Goal: Communication & Community: Ask a question

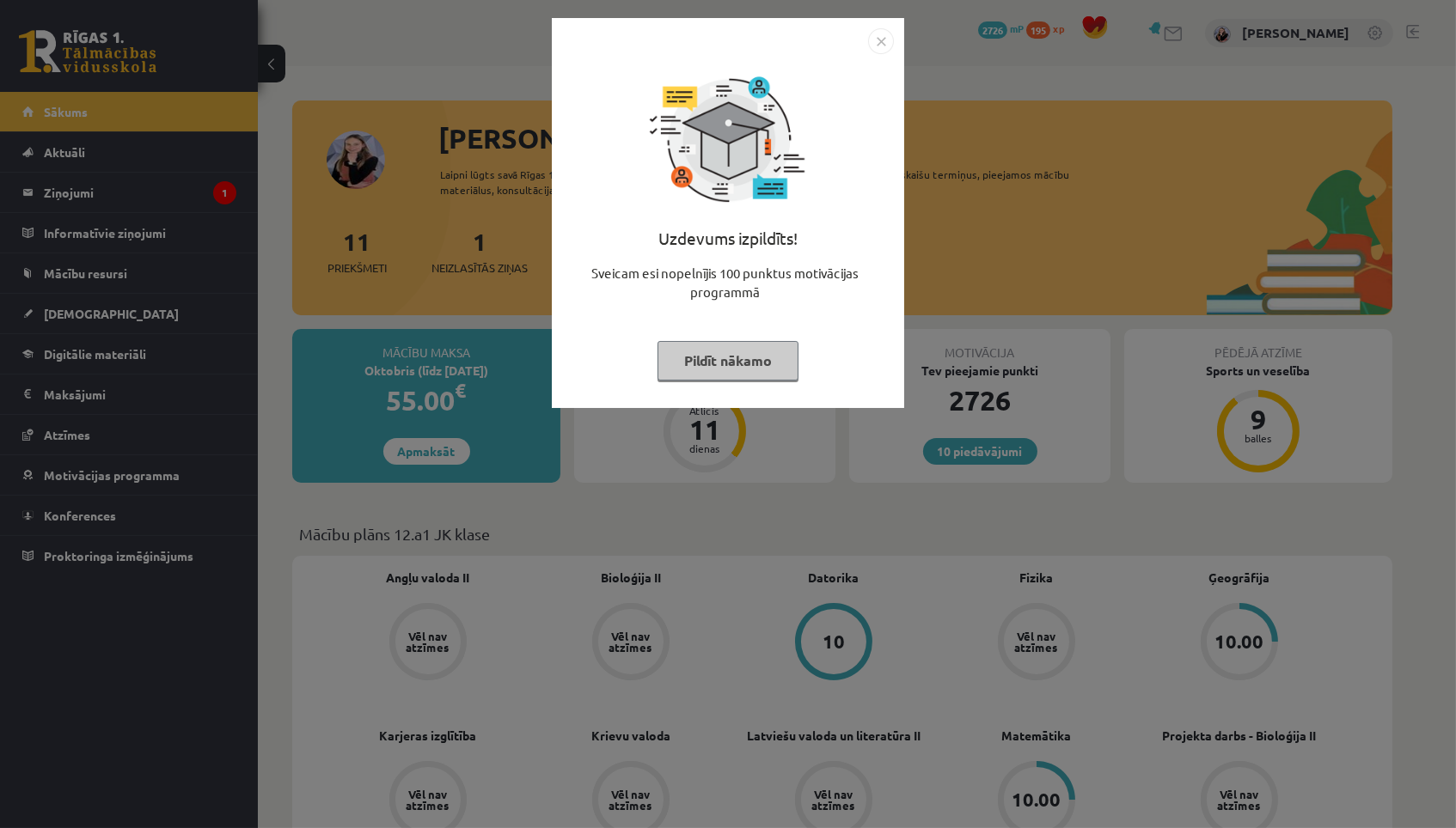
click at [711, 370] on button "Pildīt nākamo" at bounding box center [728, 360] width 141 height 39
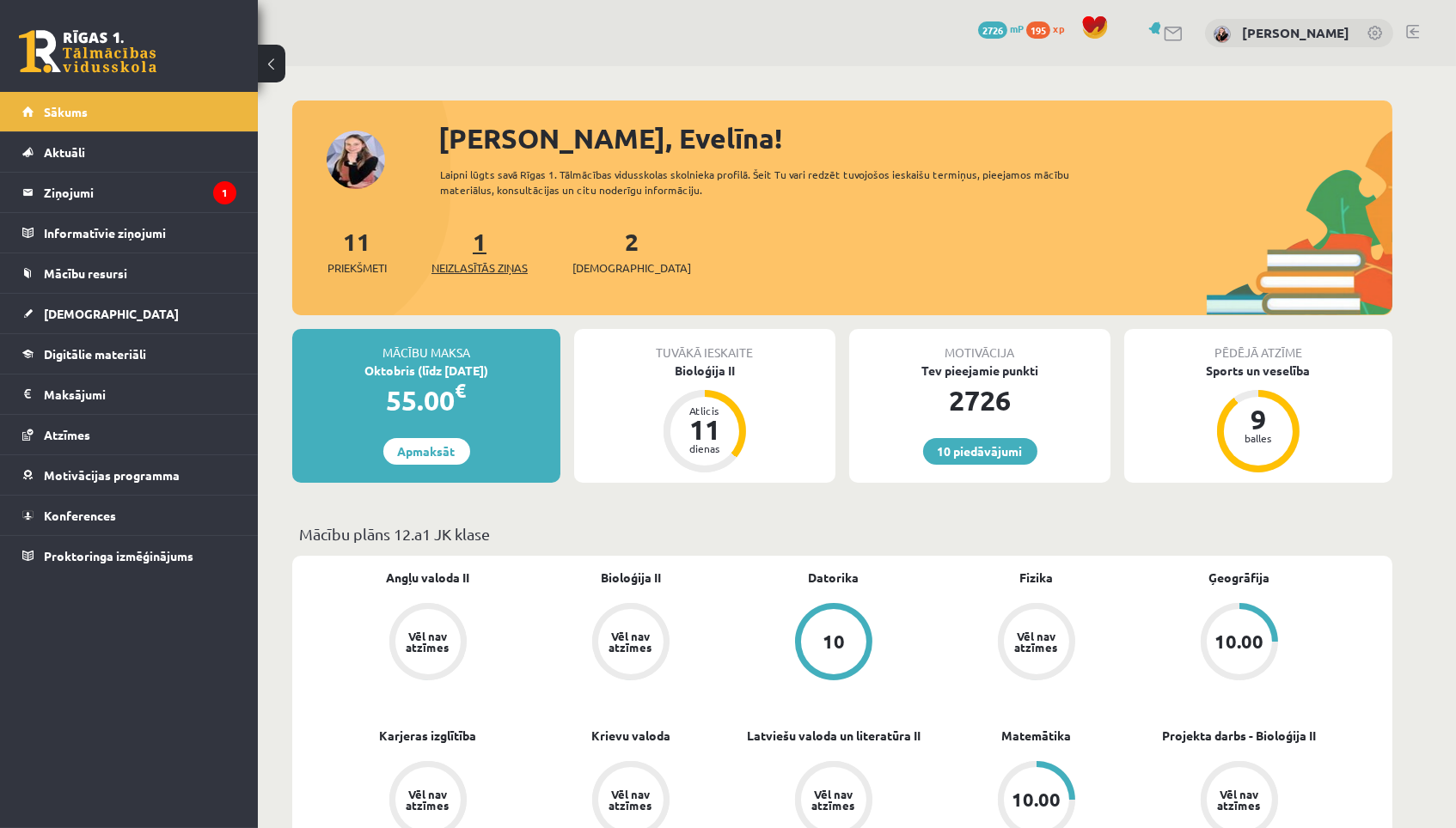
click at [495, 262] on span "Neizlasītās ziņas" at bounding box center [480, 268] width 96 height 17
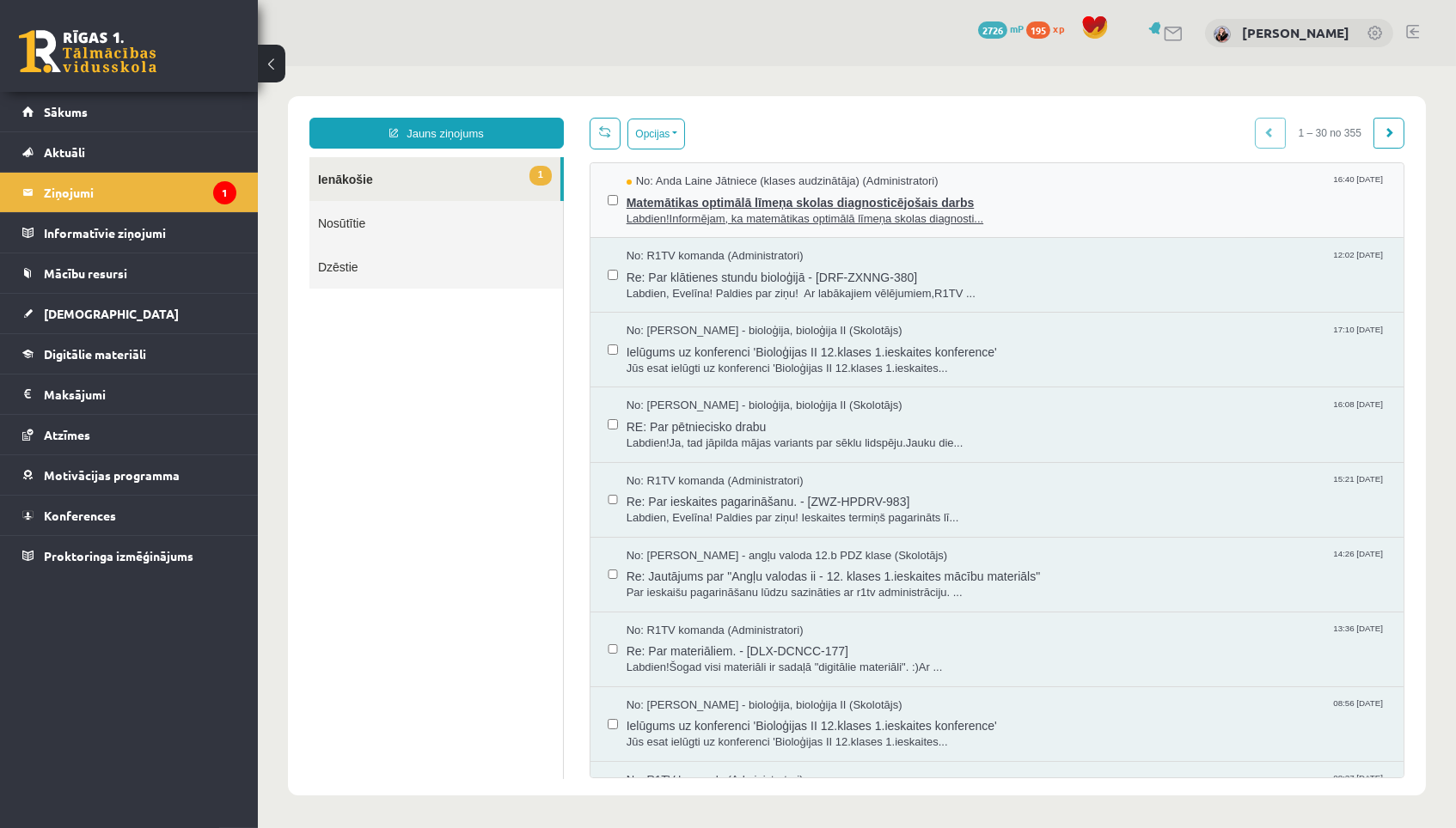
click at [648, 203] on span "Matemātikas optimālā līmeņa skolas diagnosticējošais darbs" at bounding box center [1005, 201] width 760 height 21
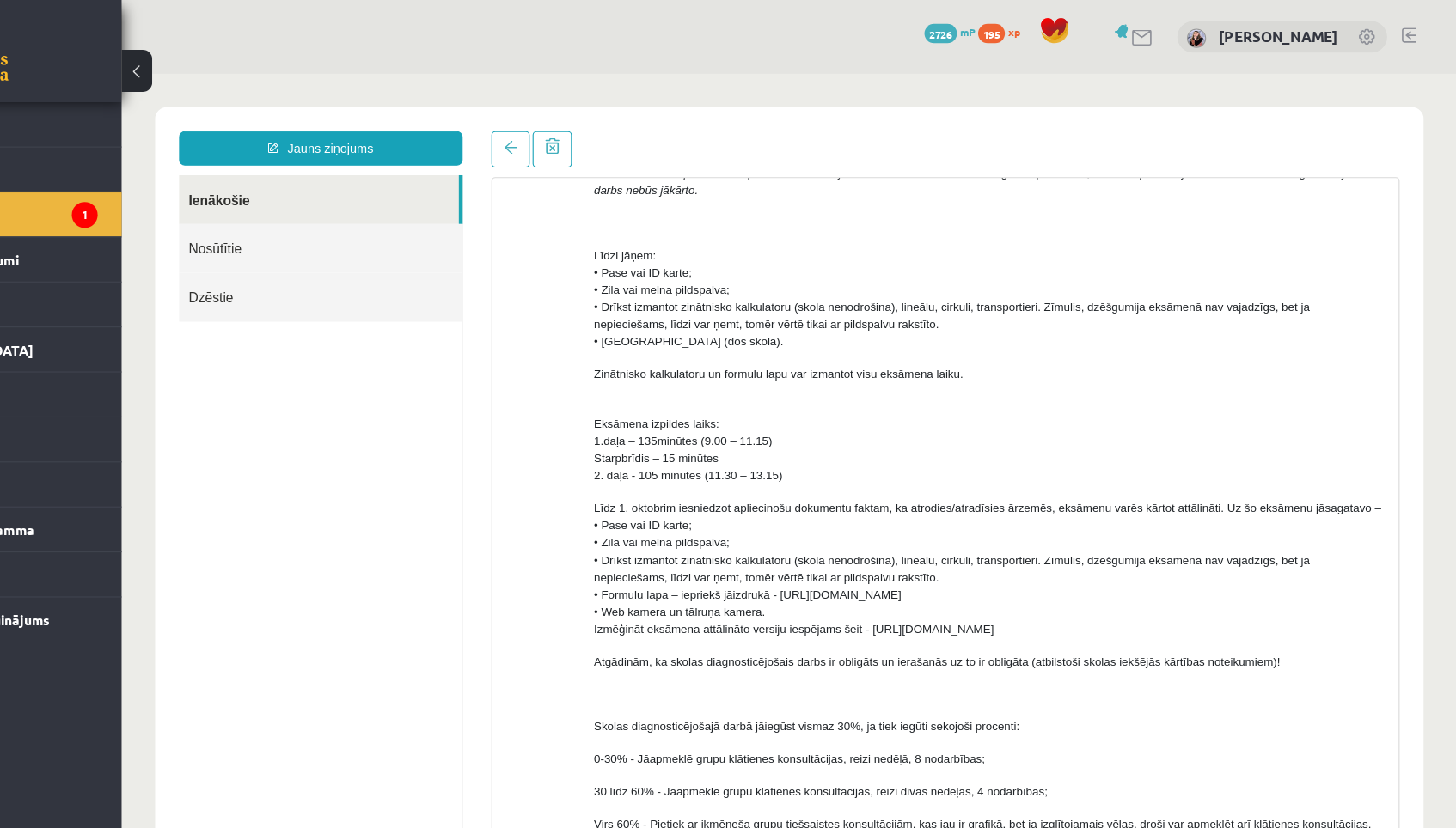
click at [335, 195] on link "Ienākošie" at bounding box center [298, 186] width 251 height 44
click at [331, 186] on link "Ienākošie" at bounding box center [298, 186] width 251 height 44
click at [471, 138] on span at bounding box center [470, 139] width 12 height 12
click at [472, 143] on span at bounding box center [470, 139] width 12 height 12
click at [469, 136] on span at bounding box center [470, 139] width 12 height 12
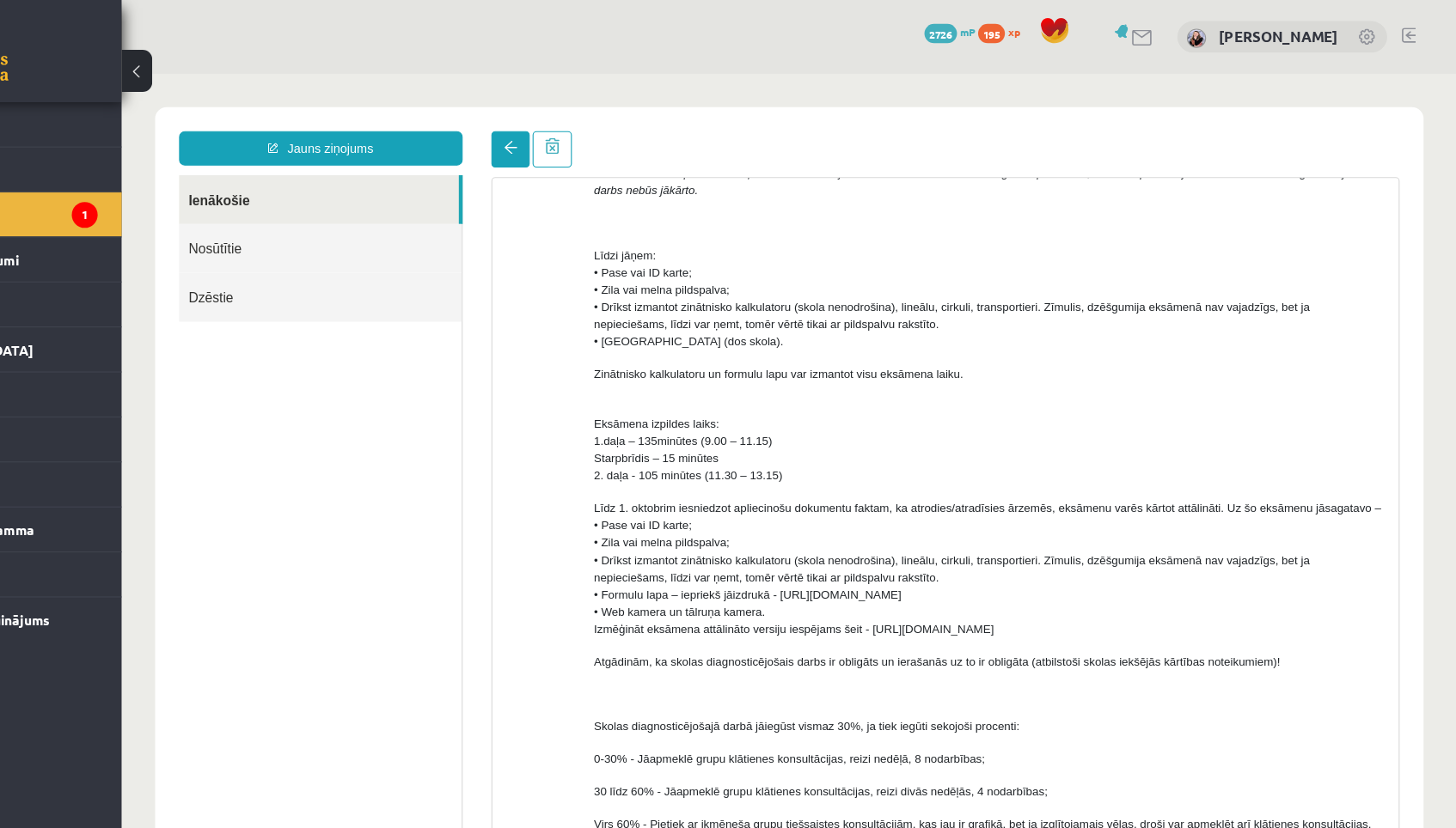
click at [469, 136] on span at bounding box center [470, 139] width 12 height 12
click at [472, 136] on span at bounding box center [470, 139] width 12 height 12
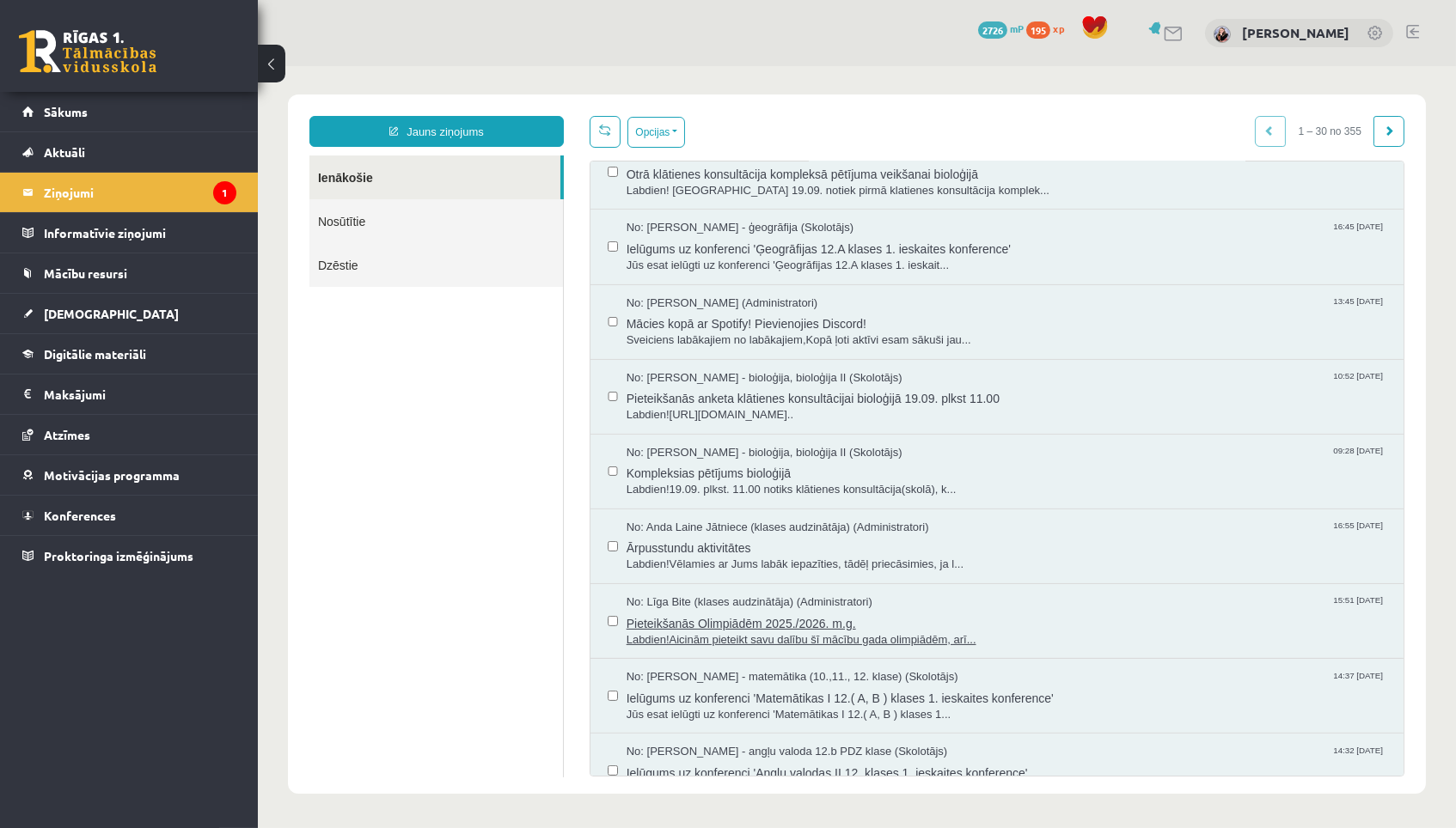
scroll to position [768, 0]
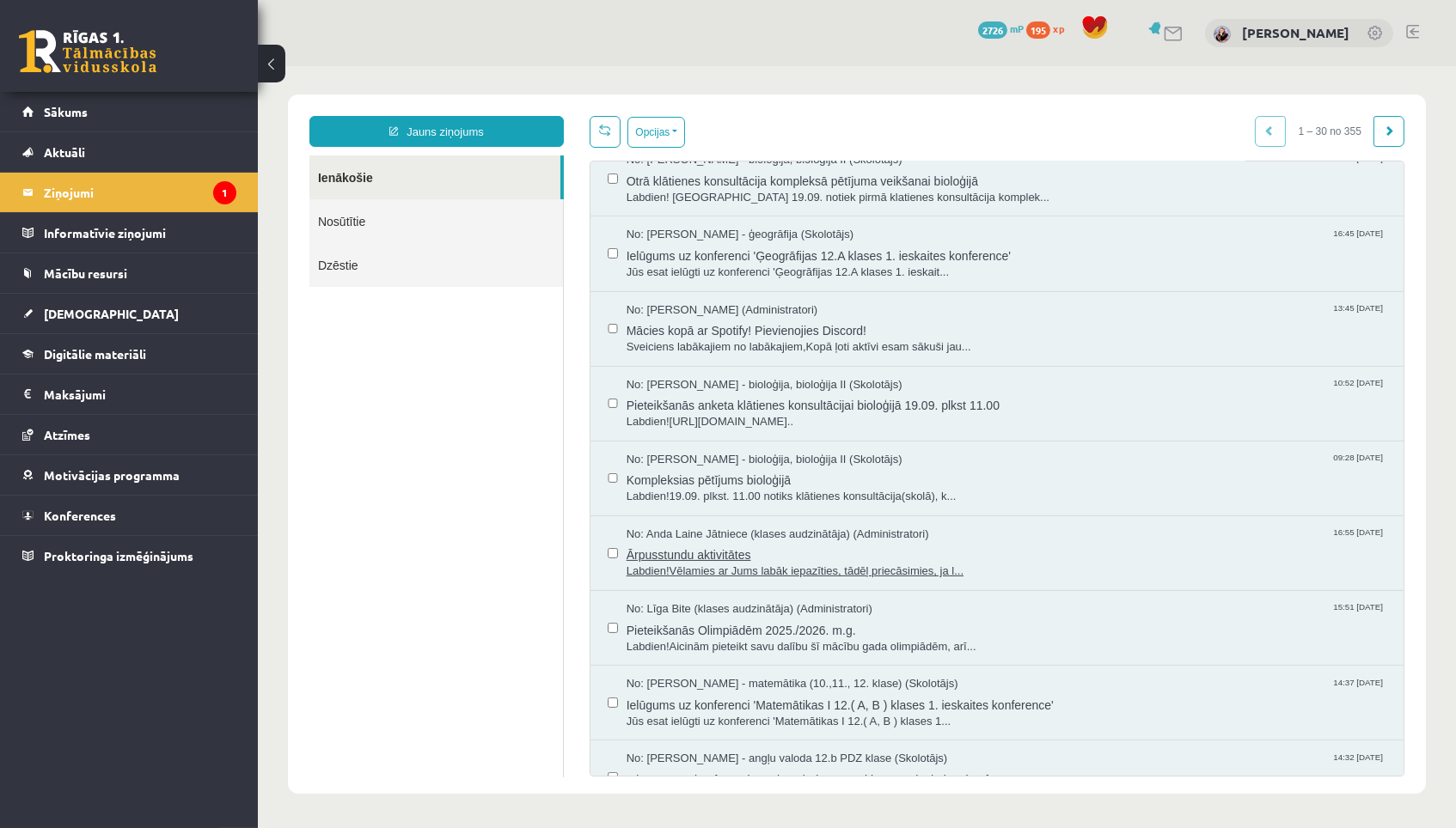
click at [1044, 542] on span "Ārpusstundu aktivitātes" at bounding box center [1005, 552] width 760 height 21
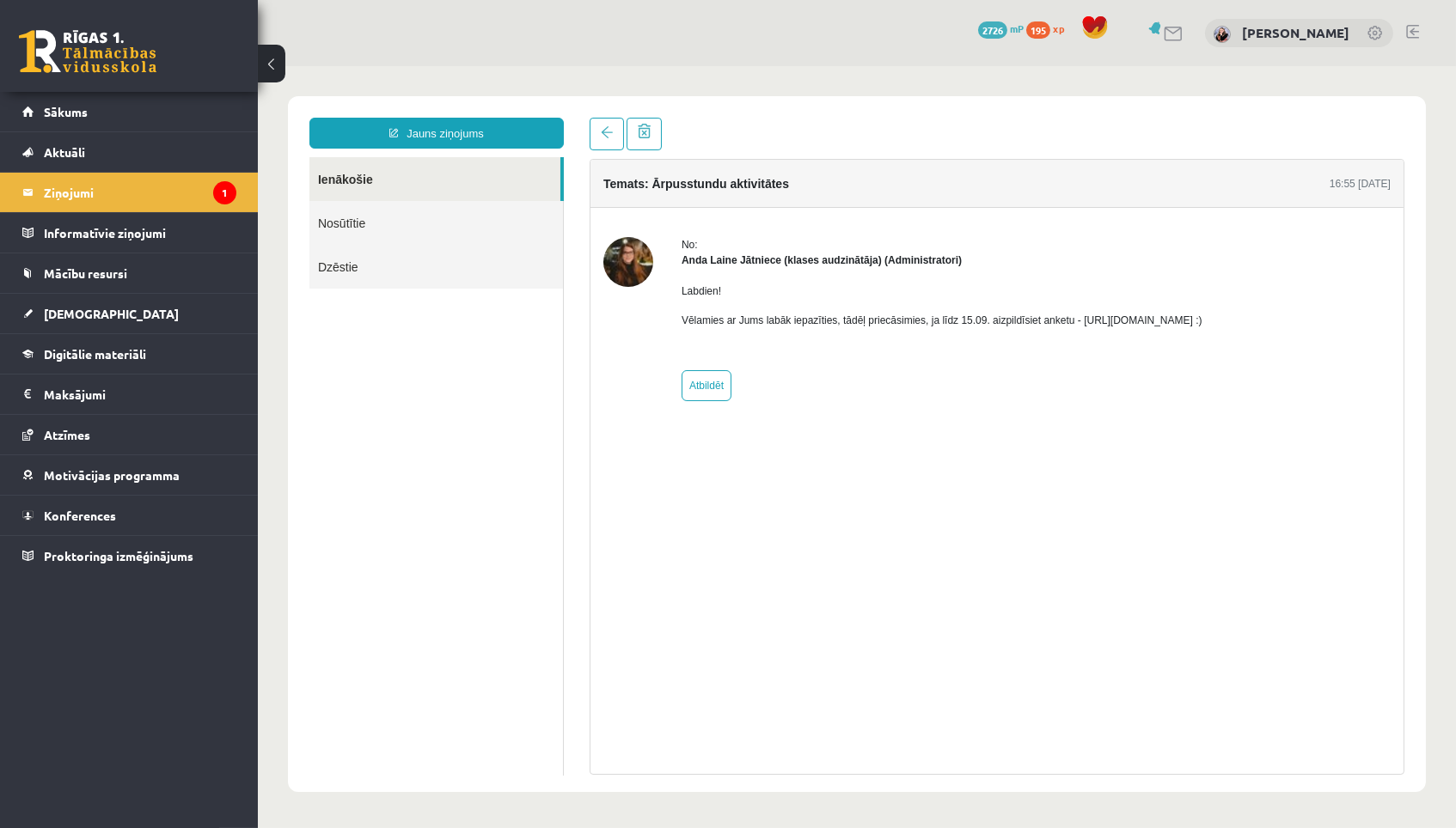
scroll to position [0, 0]
click at [600, 131] on span at bounding box center [605, 132] width 12 height 12
click at [604, 134] on span at bounding box center [605, 132] width 12 height 12
click at [488, 180] on link "Ienākošie" at bounding box center [433, 180] width 251 height 44
click at [596, 137] on link at bounding box center [606, 134] width 35 height 33
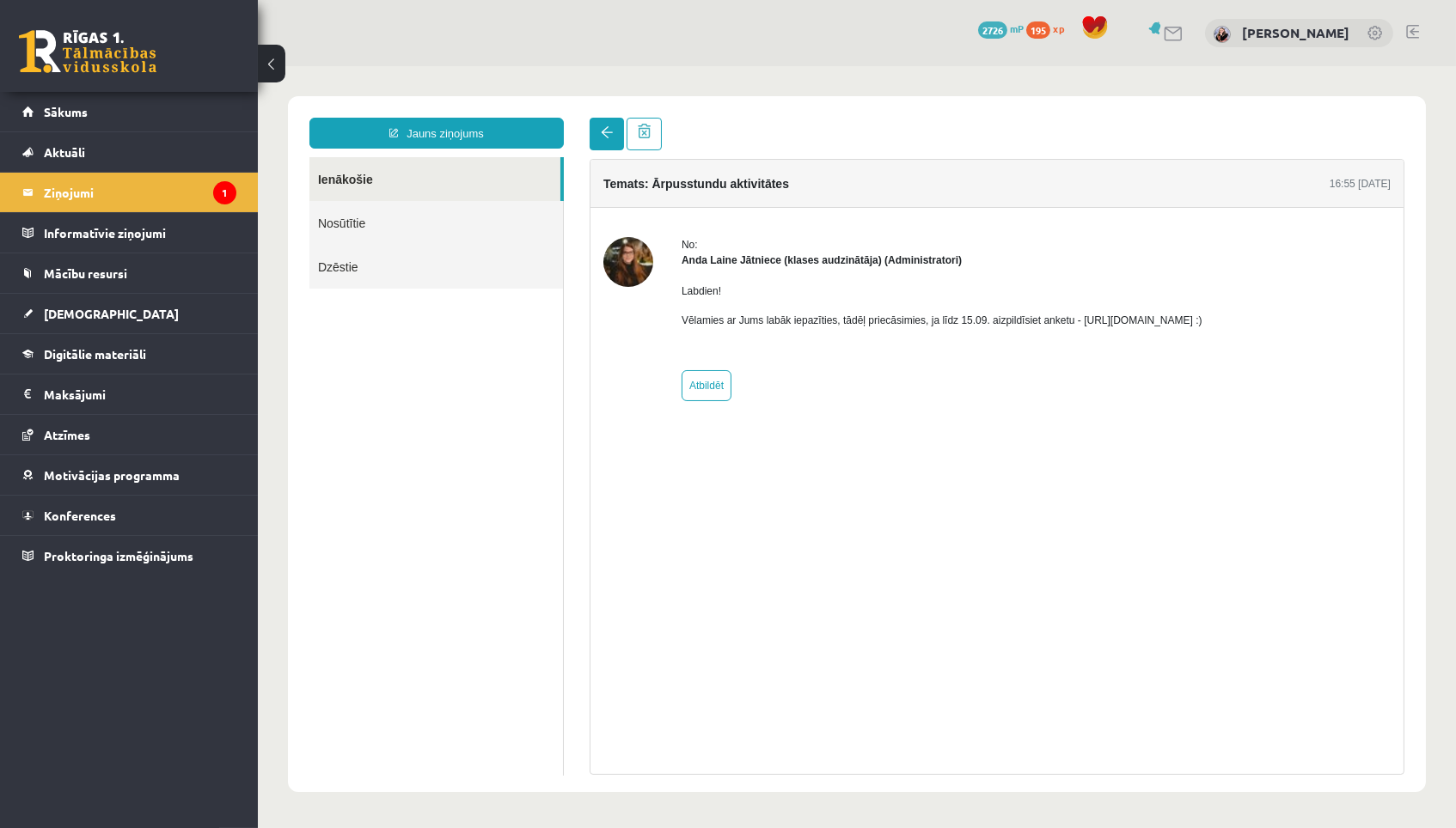
click at [592, 138] on link at bounding box center [606, 134] width 35 height 33
click at [602, 133] on span at bounding box center [605, 132] width 12 height 12
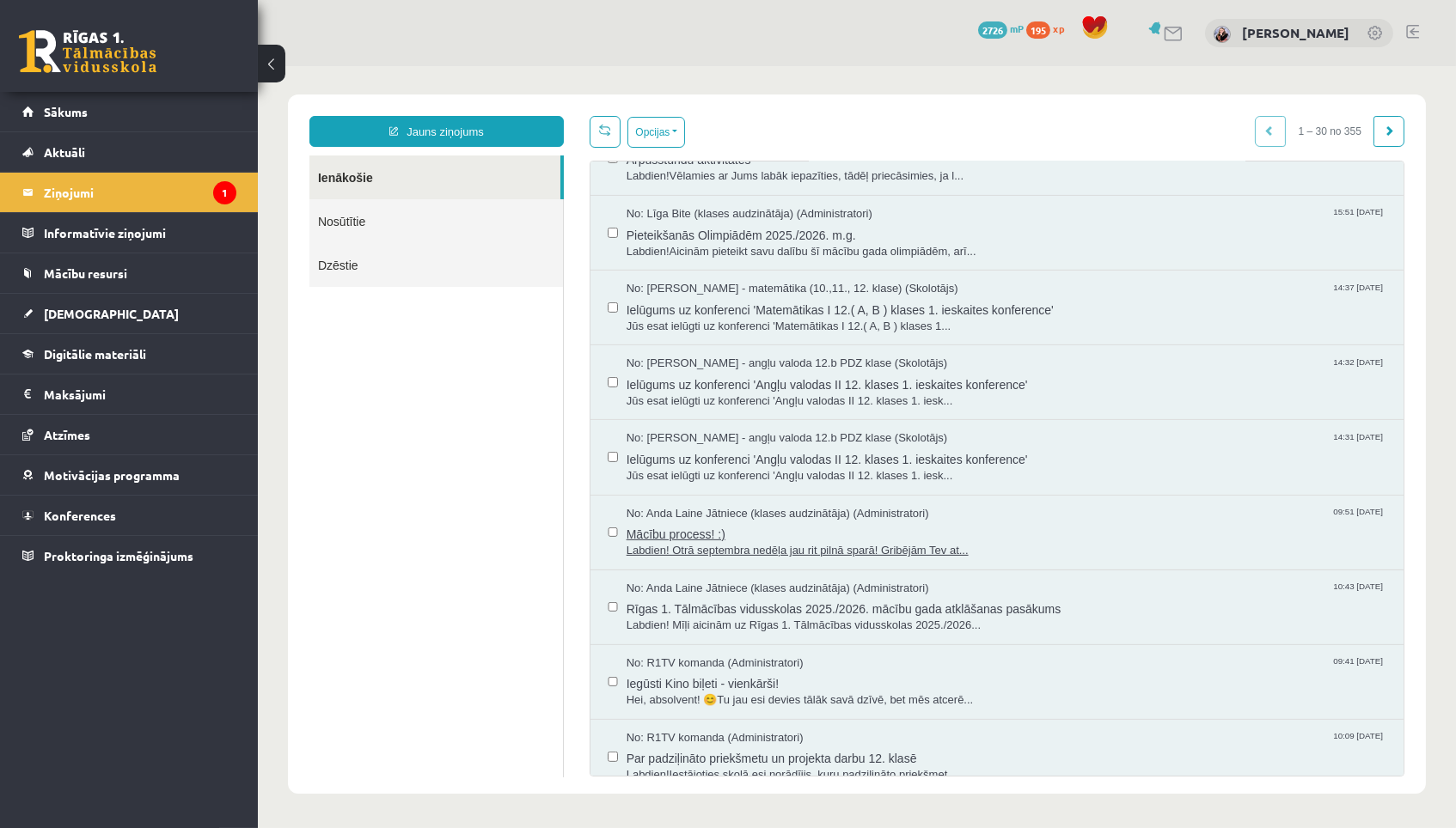
scroll to position [1164, 0]
click at [752, 521] on span "Mācību process! :)" at bounding box center [1005, 531] width 760 height 21
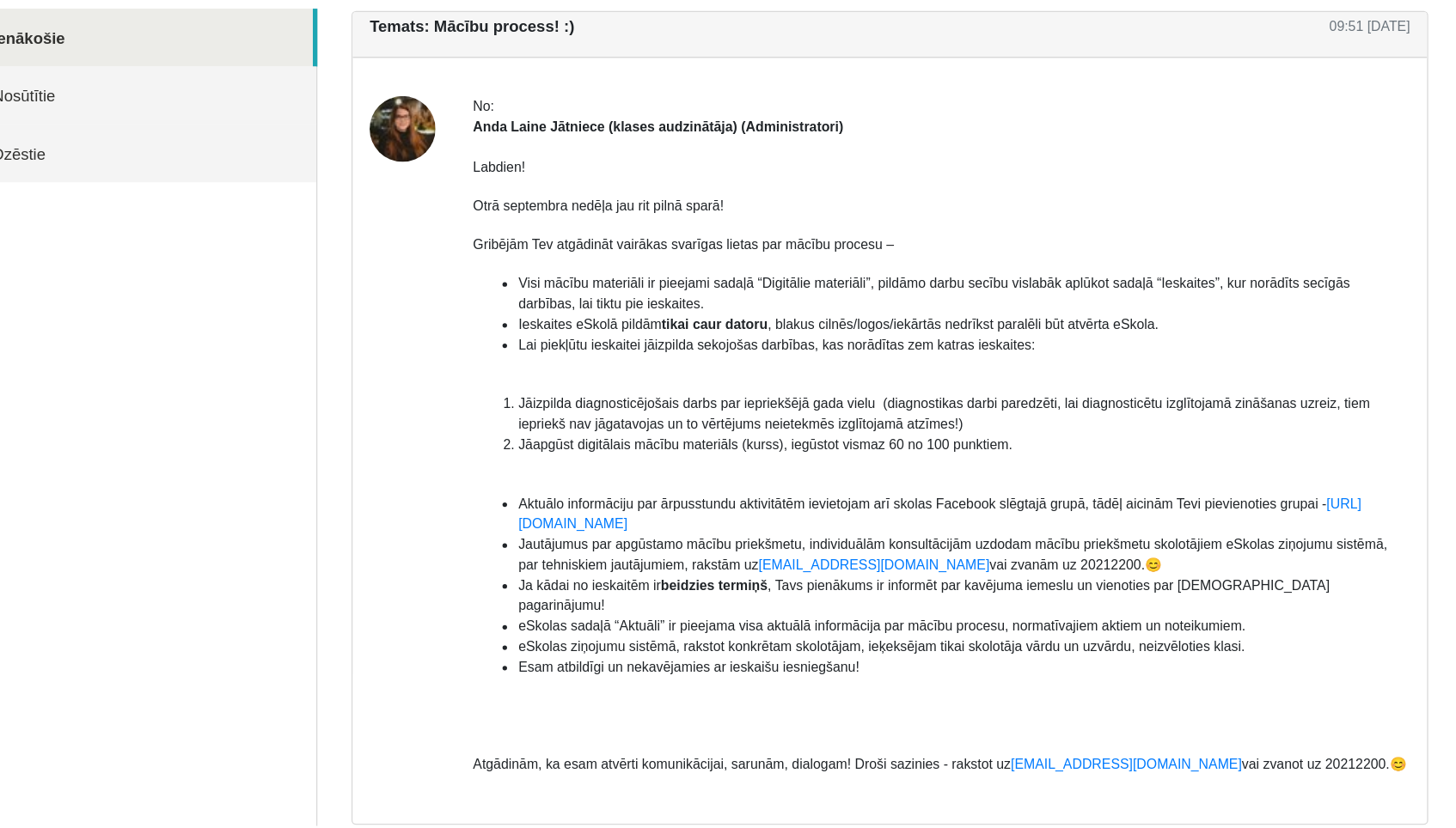
scroll to position [0, 0]
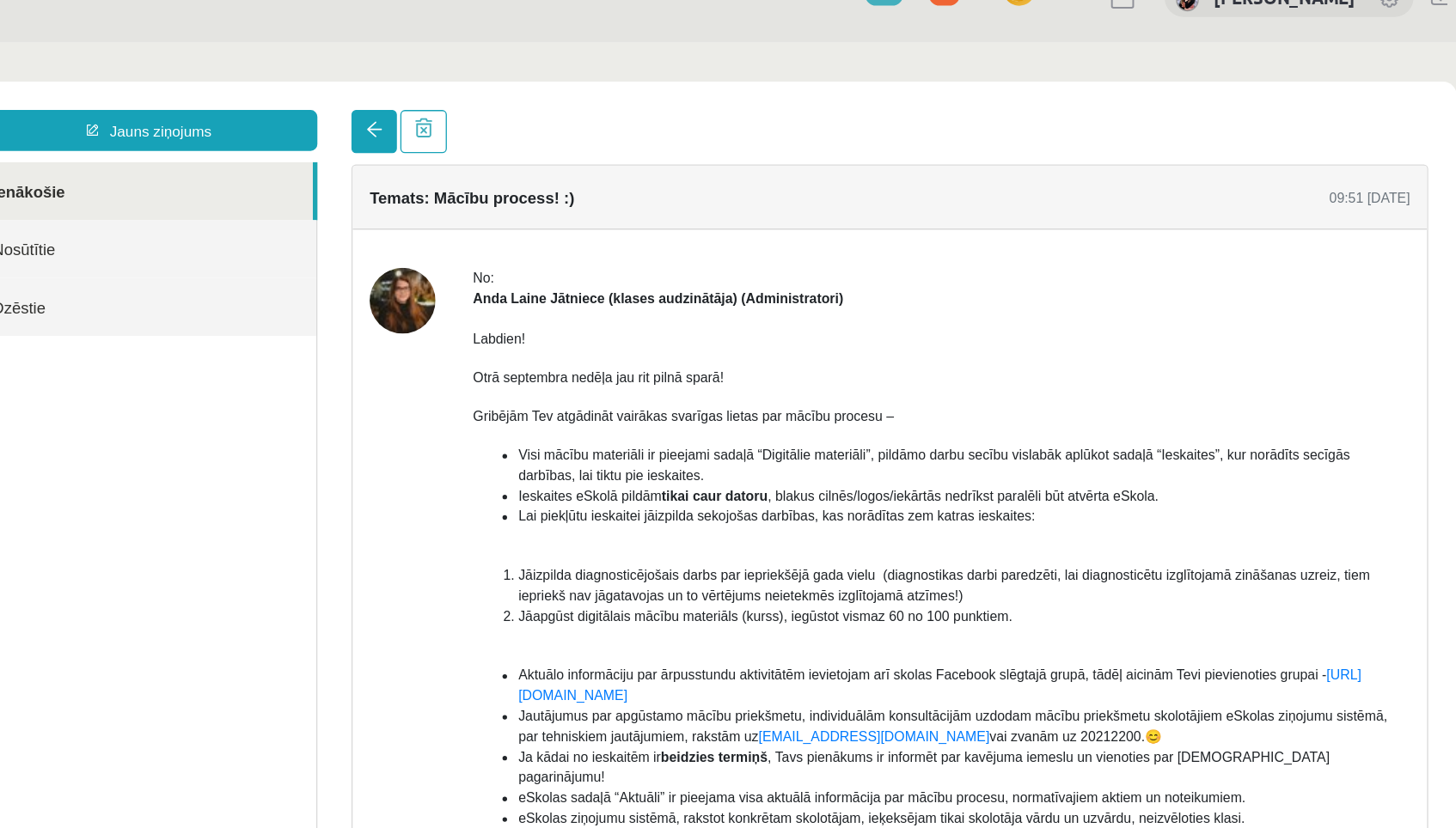
click at [272, 113] on link at bounding box center [262, 110] width 35 height 33
click at [269, 112] on link at bounding box center [262, 110] width 35 height 33
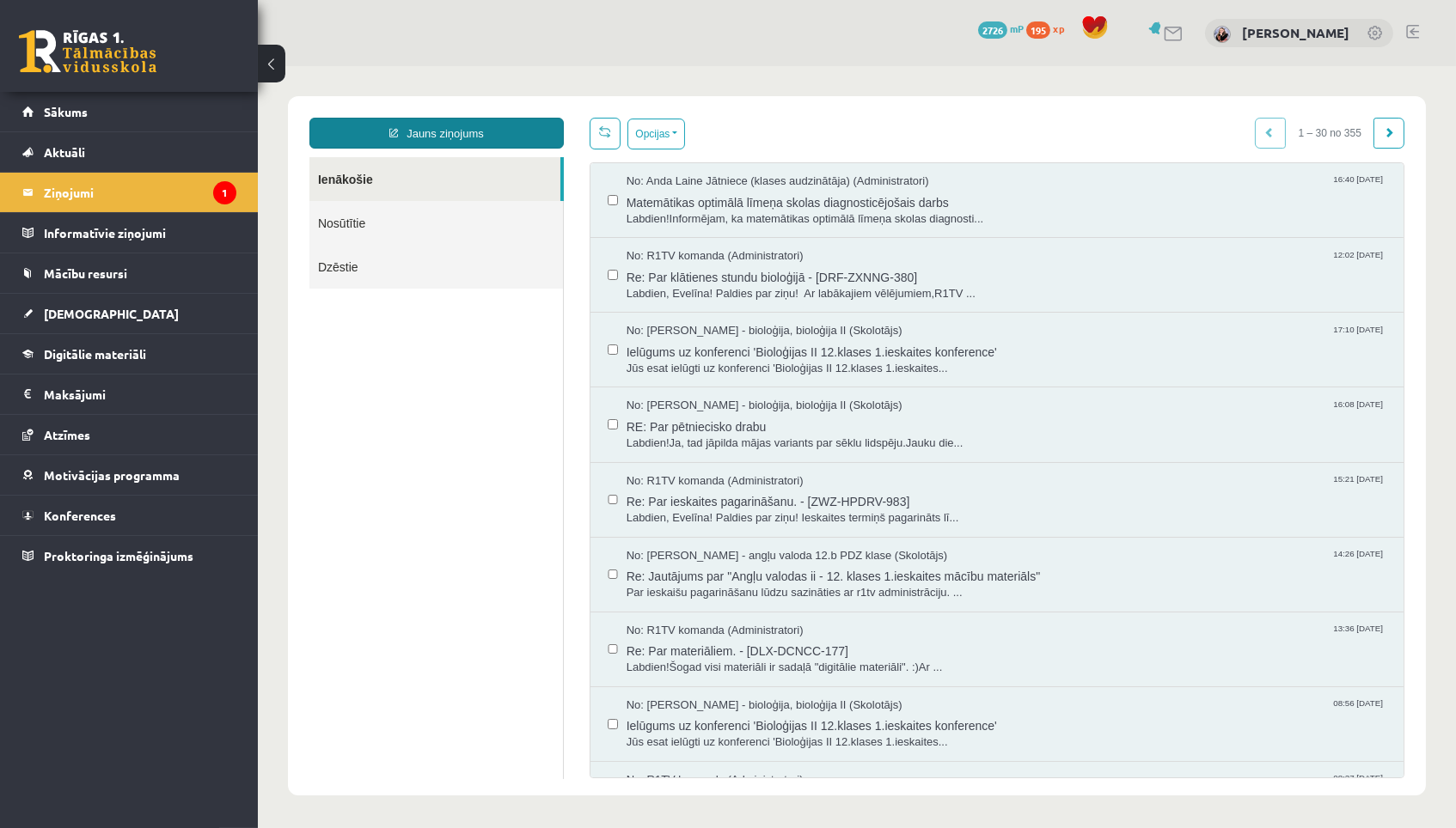
click at [447, 133] on link "Jauns ziņojums" at bounding box center [435, 134] width 255 height 31
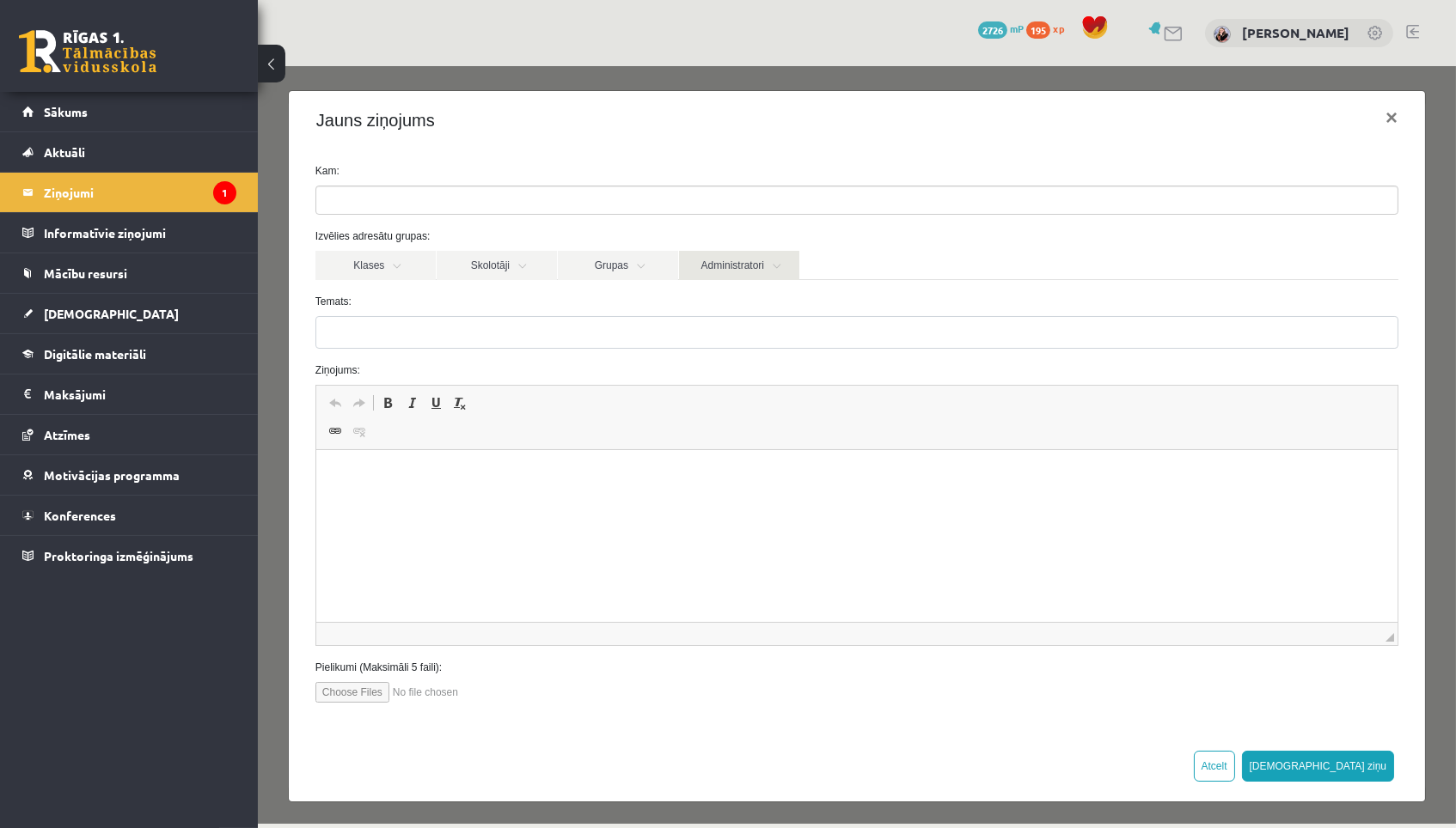
click at [770, 263] on link "Administratori" at bounding box center [738, 265] width 120 height 29
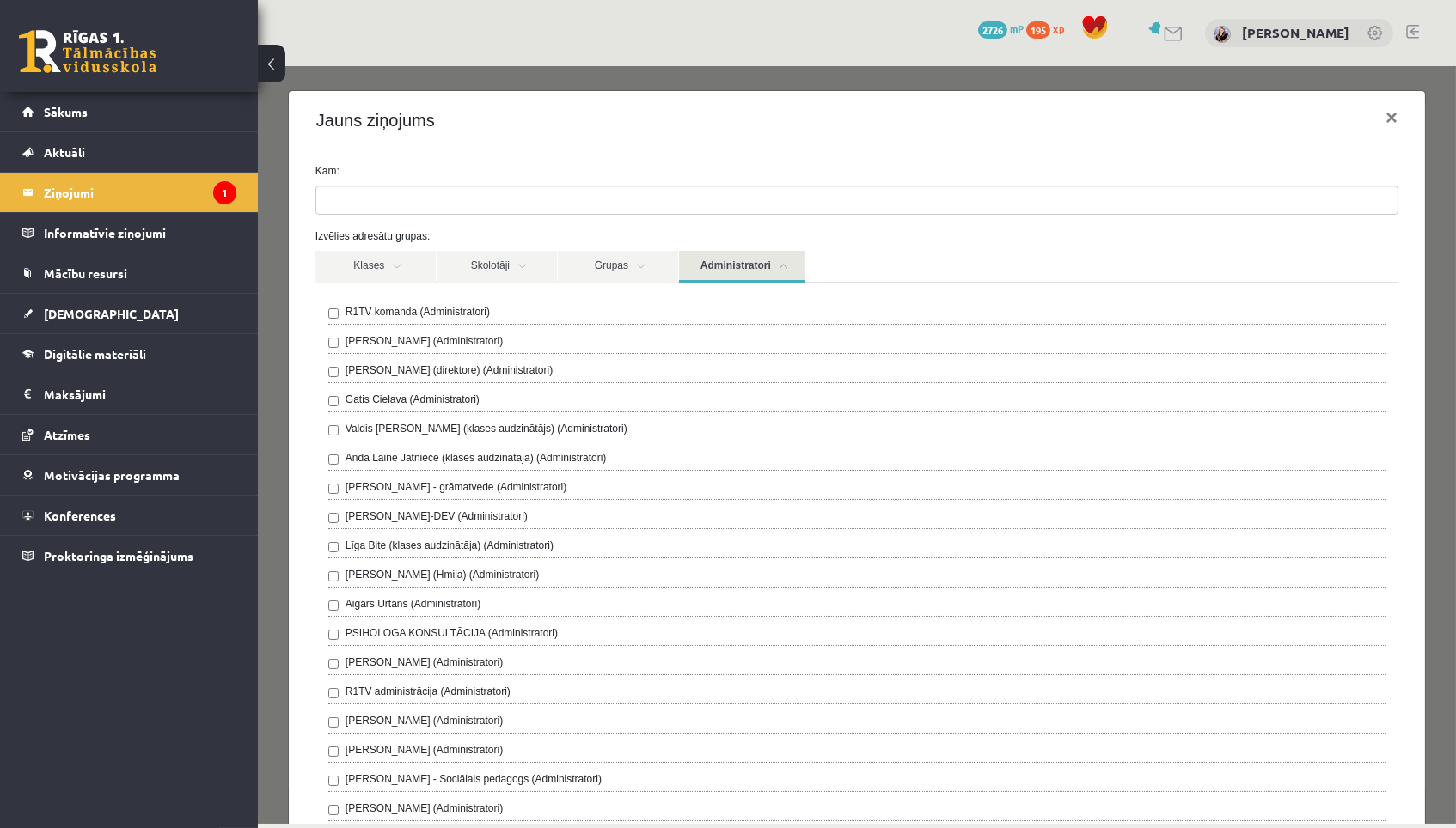
click at [640, 308] on div "R1TV komanda (Administratori)" at bounding box center [856, 314] width 1057 height 20
click at [627, 307] on div "R1TV komanda (Administratori)" at bounding box center [856, 314] width 1057 height 20
click at [514, 302] on div "R1TV komanda (Administratori) [PERSON_NAME] (Administratori) [PERSON_NAME] (dir…" at bounding box center [855, 565] width 1083 height 566
click at [471, 307] on label "R1TV komanda (Administratori)" at bounding box center [417, 312] width 144 height 15
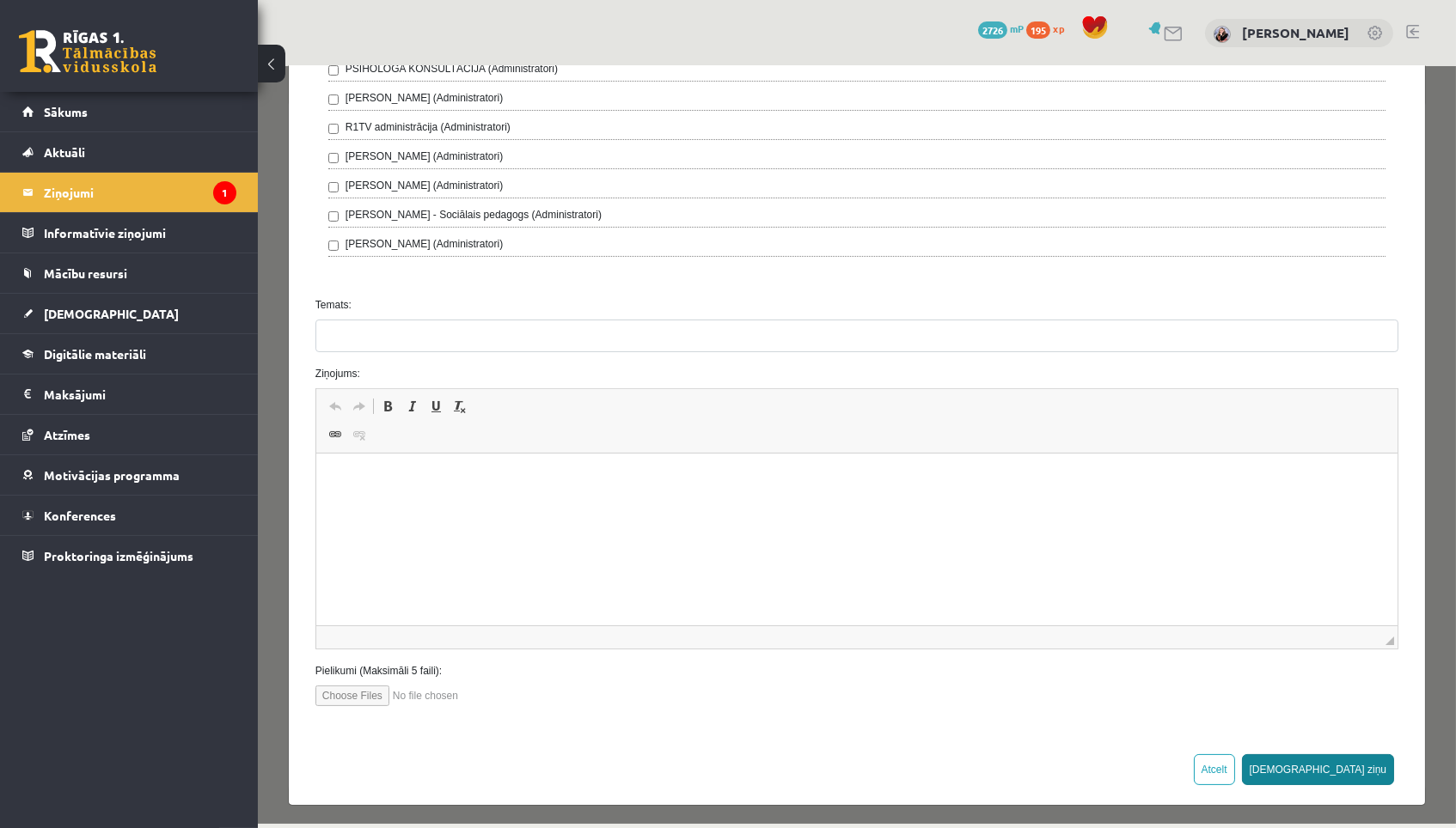
click at [1365, 761] on button "[DEMOGRAPHIC_DATA] ziņu" at bounding box center [1318, 769] width 153 height 31
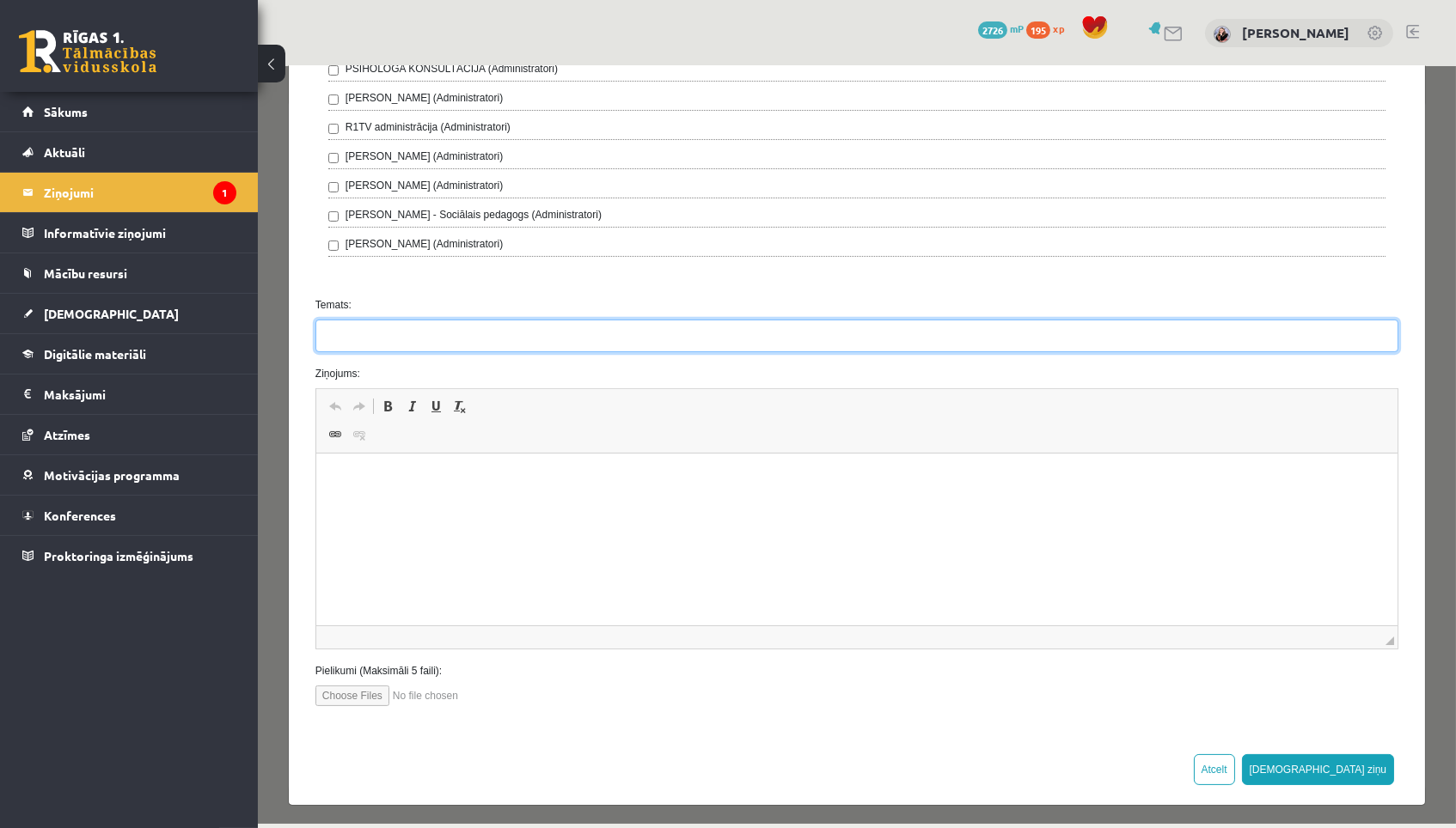
click at [958, 346] on input "Temats:" at bounding box center [855, 336] width 1083 height 33
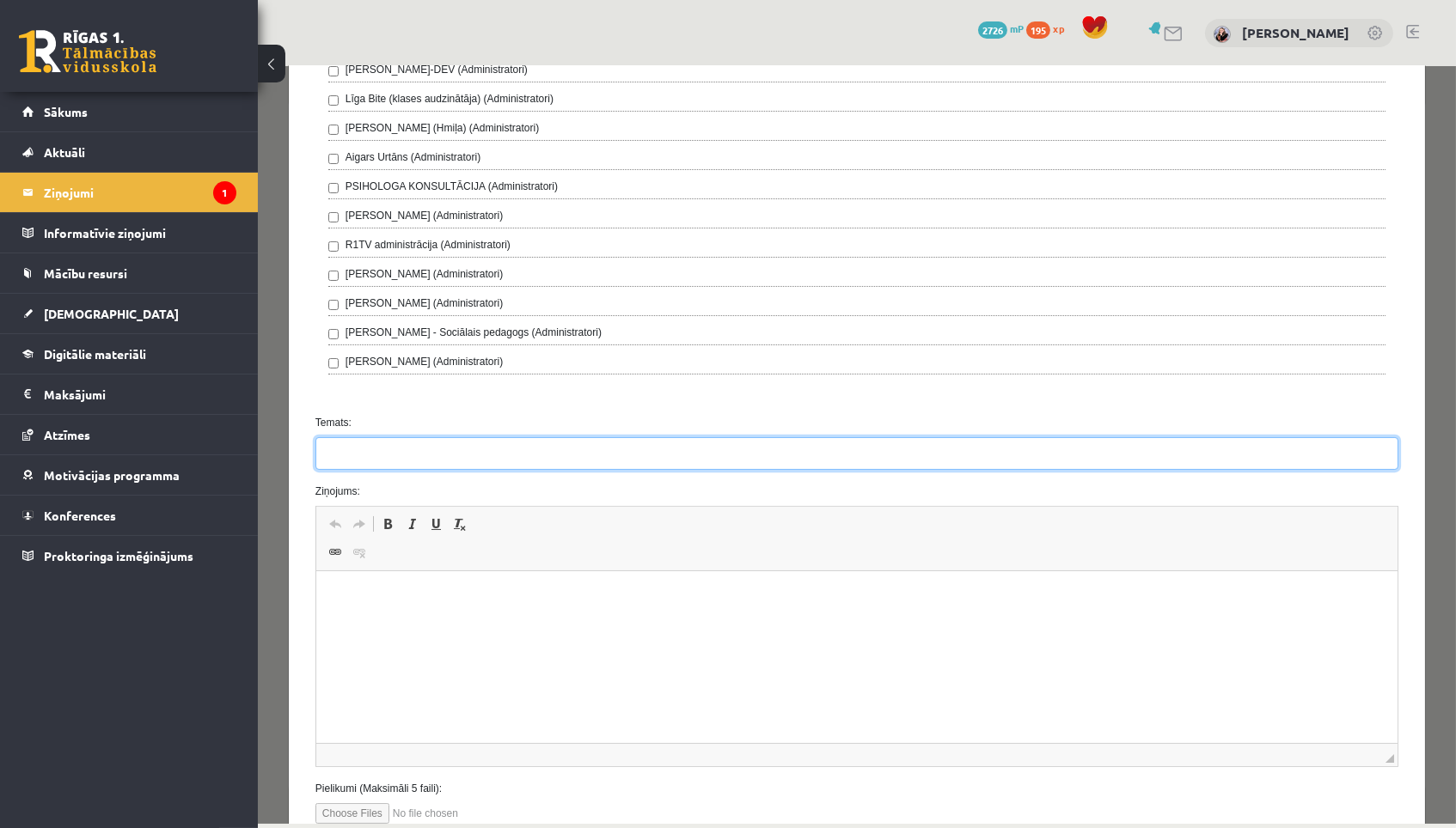
scroll to position [460, 0]
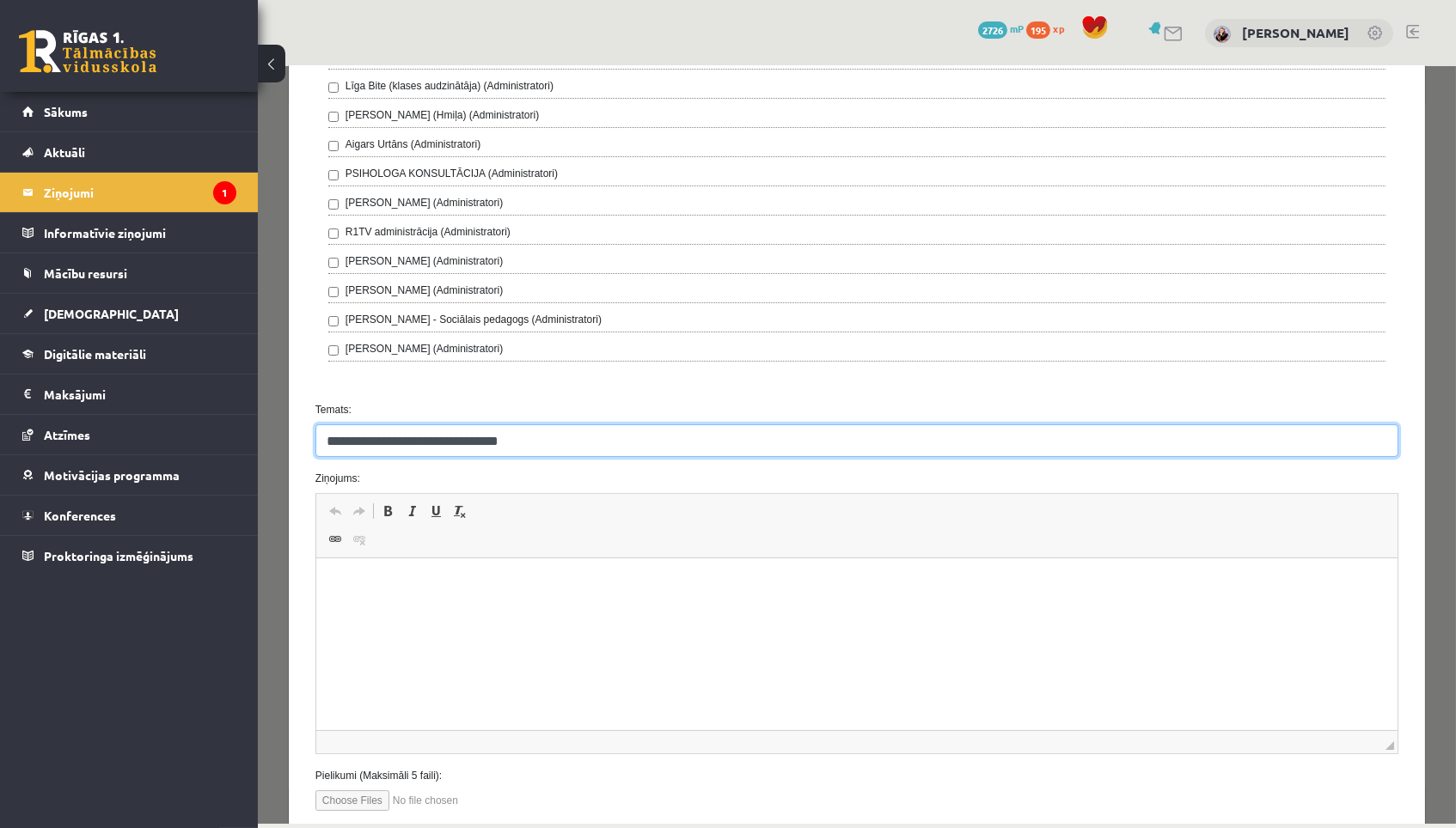
type input "**********"
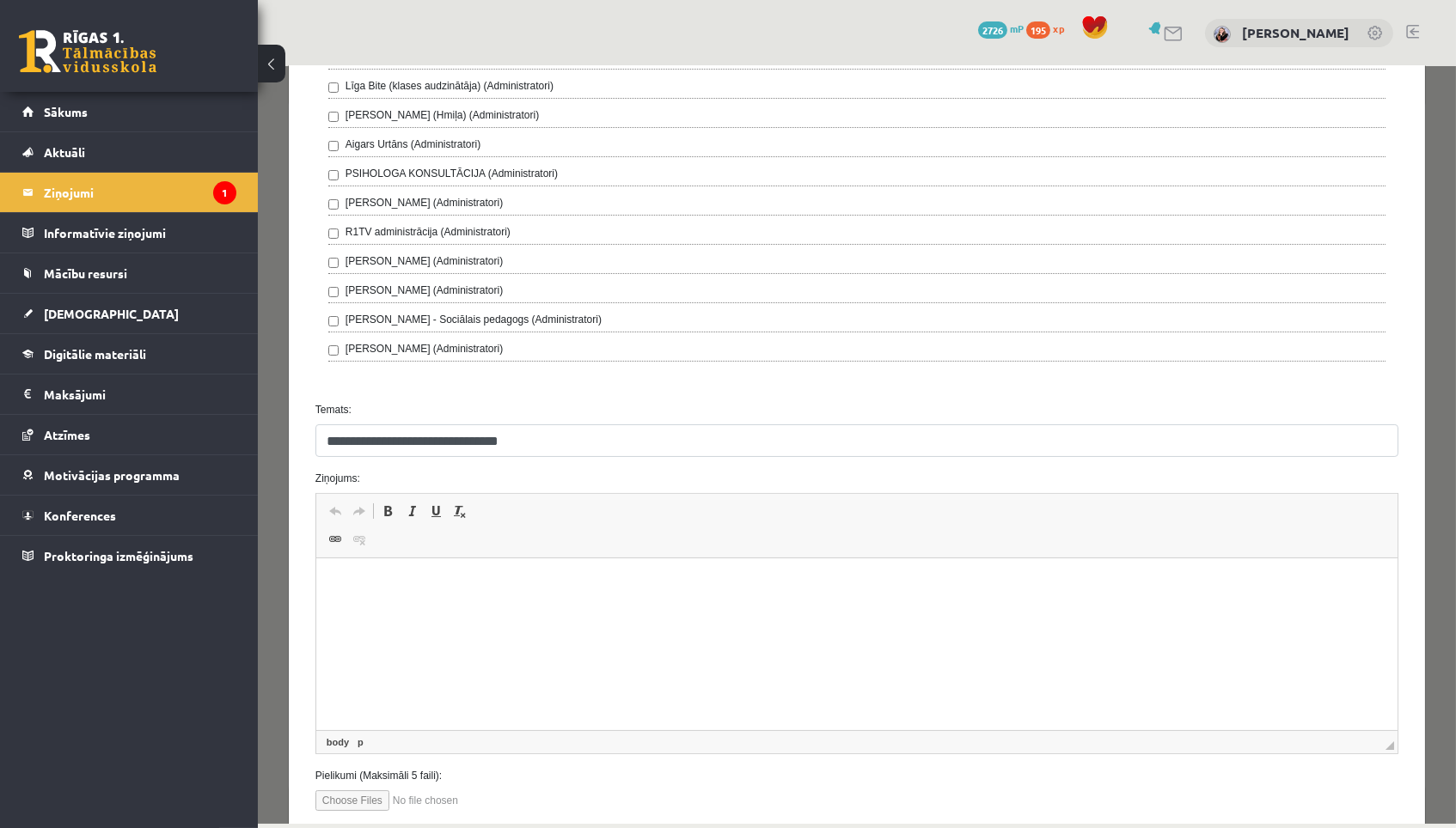
click at [884, 611] on html at bounding box center [855, 584] width 1081 height 53
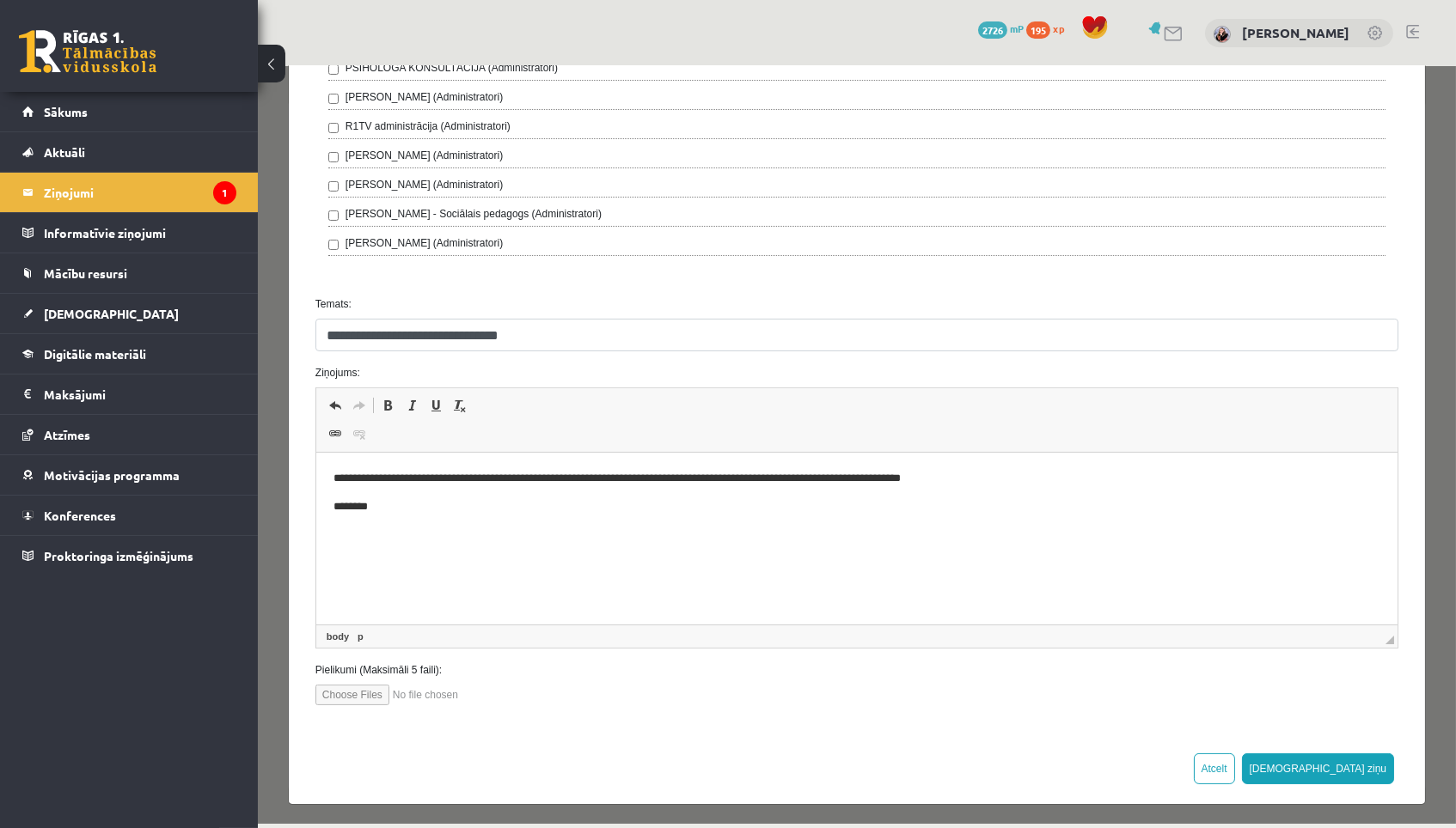
scroll to position [565, 0]
click at [1348, 774] on button "[DEMOGRAPHIC_DATA] ziņu" at bounding box center [1318, 769] width 153 height 31
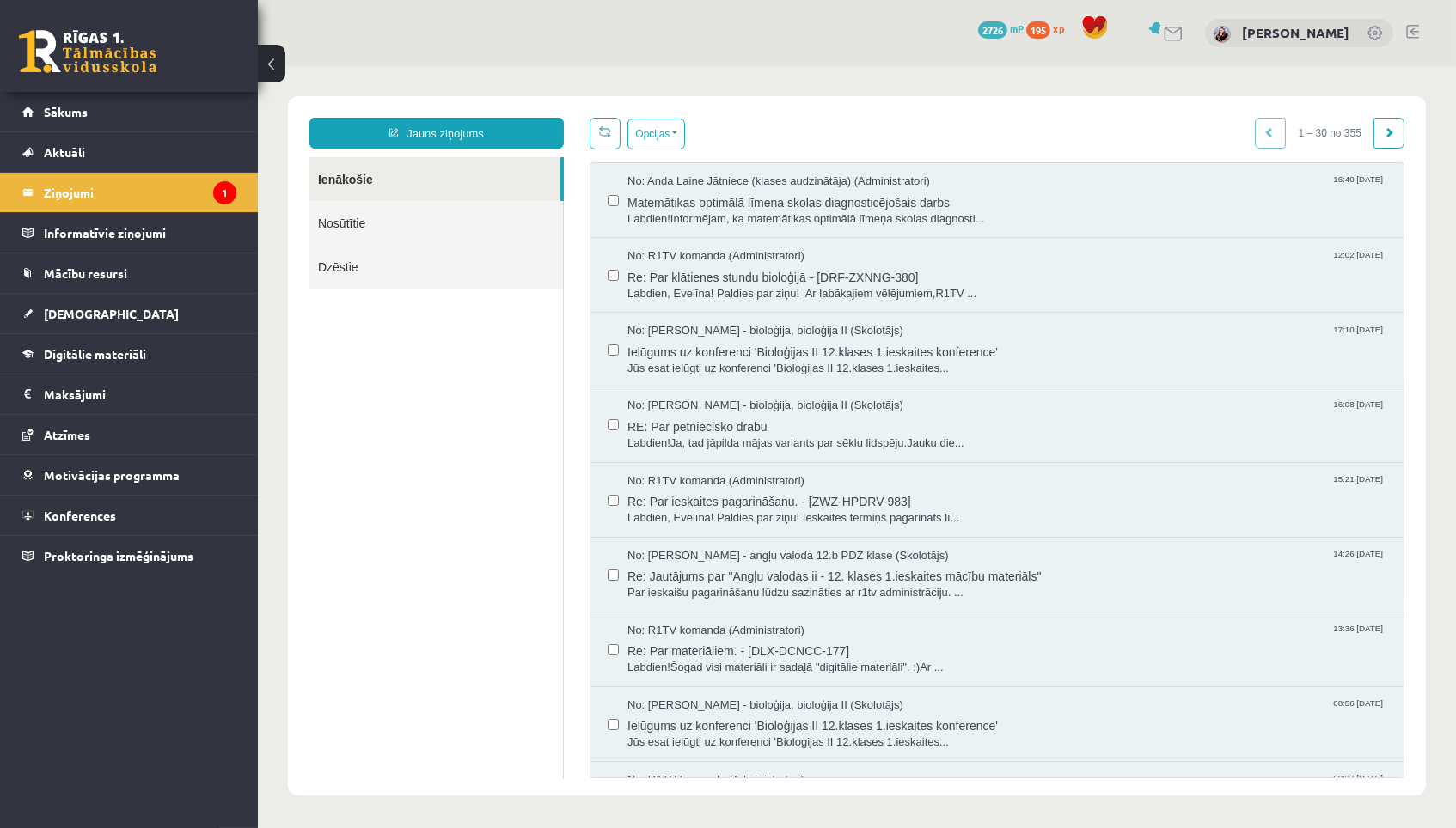
scroll to position [0, 0]
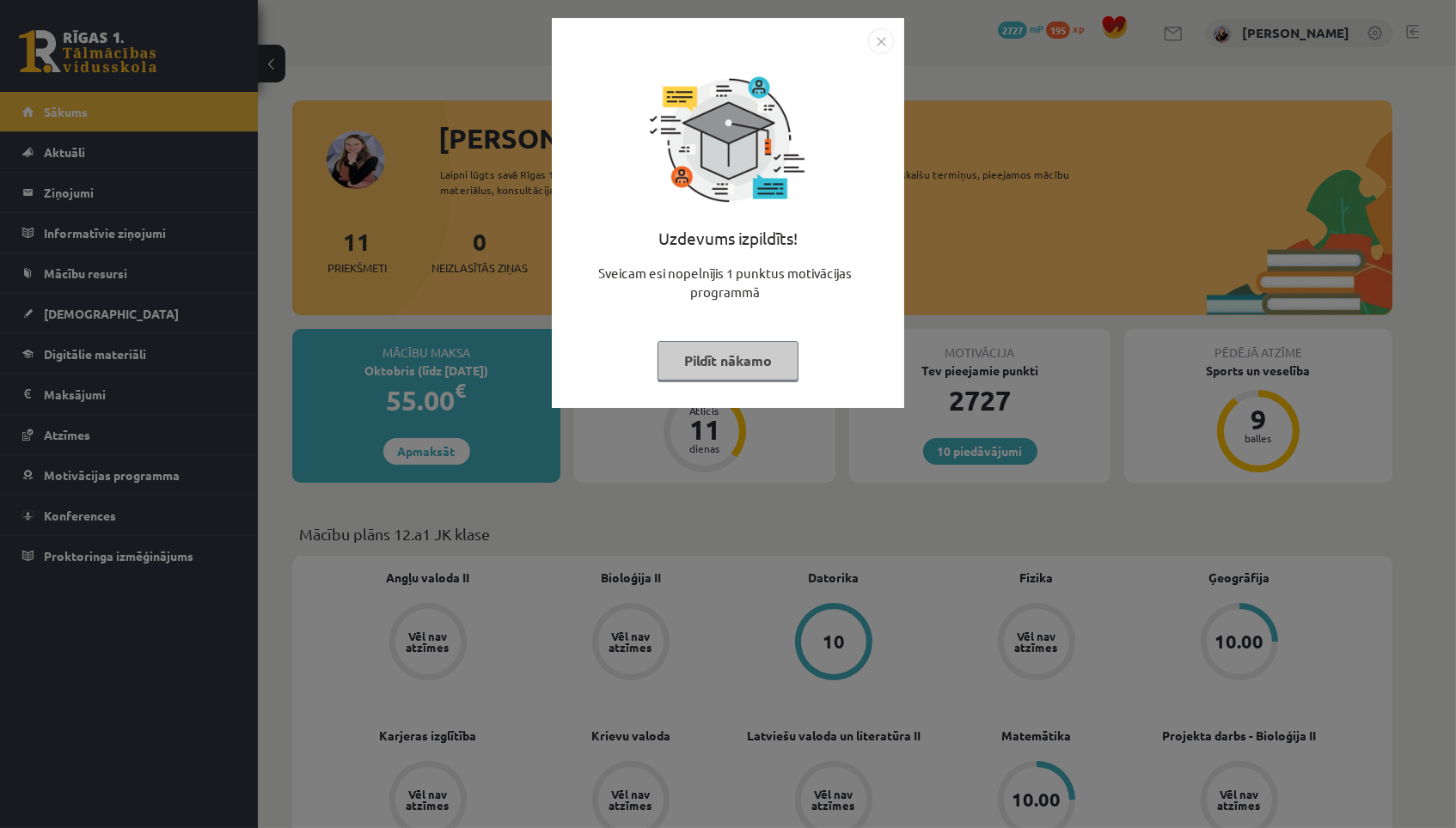
click at [696, 341] on button "Pildīt nākamo" at bounding box center [728, 360] width 141 height 39
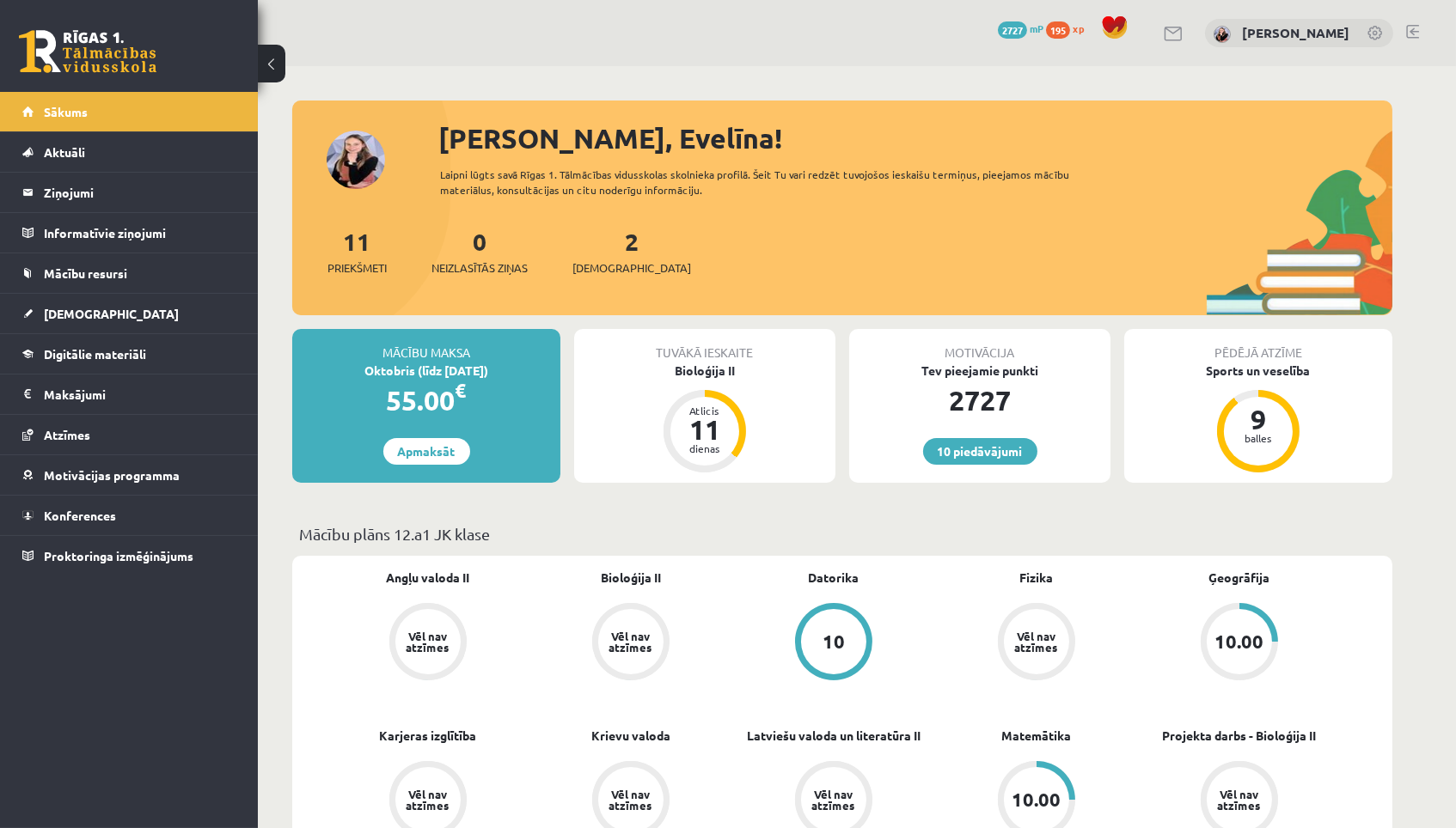
click at [615, 247] on div "2 Ieskaites" at bounding box center [631, 250] width 118 height 53
click at [615, 265] on span "[DEMOGRAPHIC_DATA]" at bounding box center [631, 268] width 118 height 17
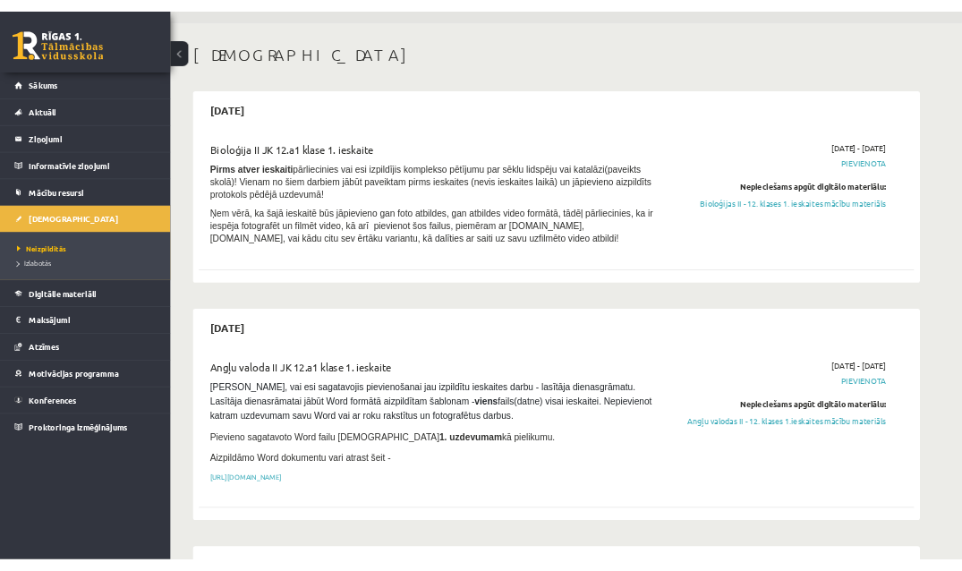
scroll to position [51, 0]
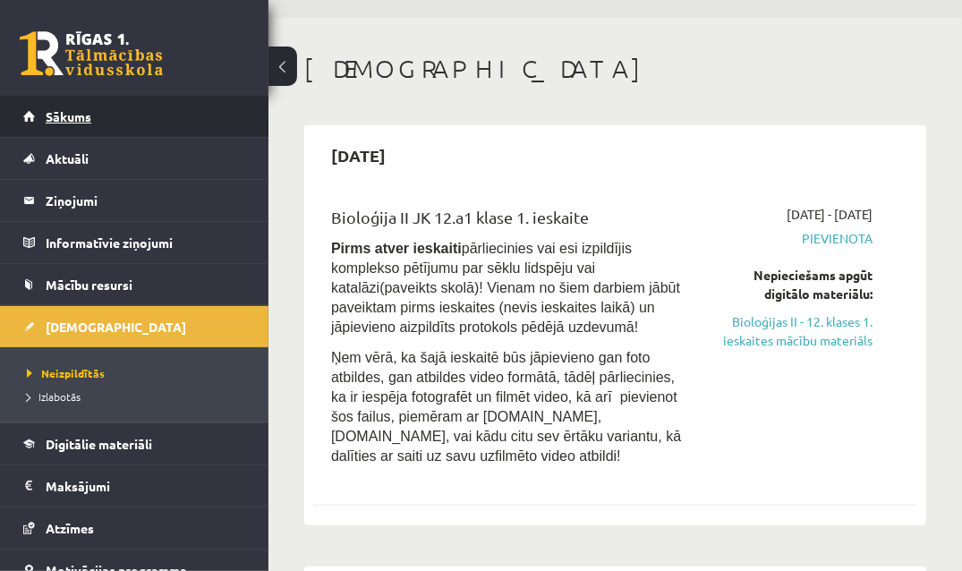
click at [122, 97] on link "Sākums" at bounding box center [134, 116] width 223 height 41
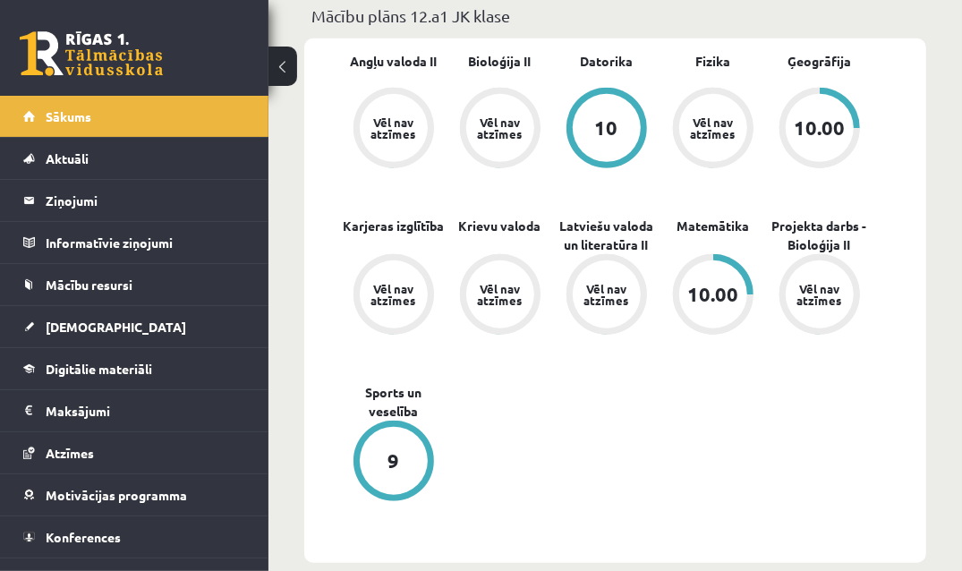
scroll to position [561, 0]
